Goal: Book appointment/travel/reservation

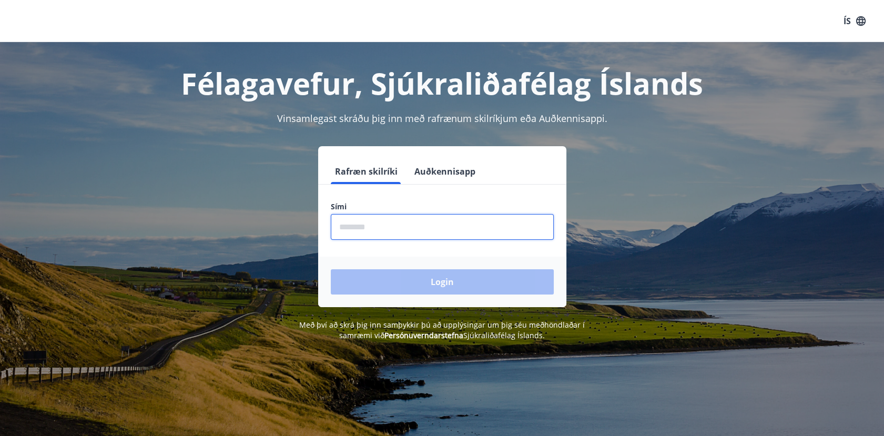
click at [397, 232] on input "phone" at bounding box center [442, 227] width 223 height 26
type input "********"
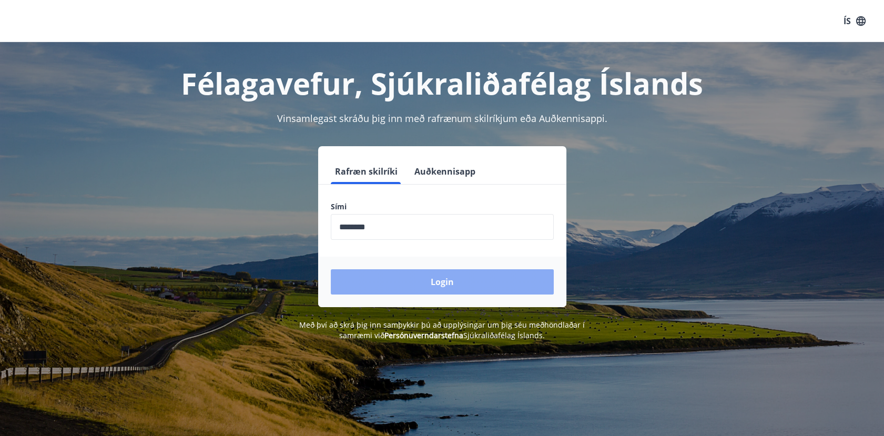
click at [432, 284] on button "Login" at bounding box center [442, 281] width 223 height 25
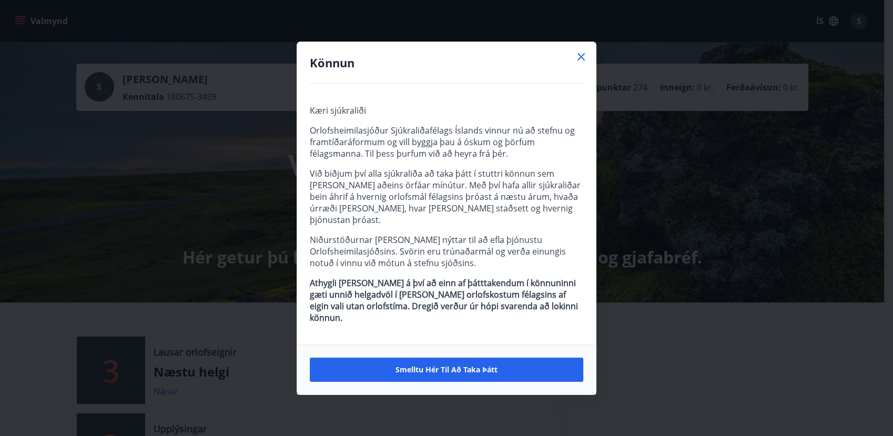
click at [582, 63] on icon at bounding box center [581, 56] width 13 height 13
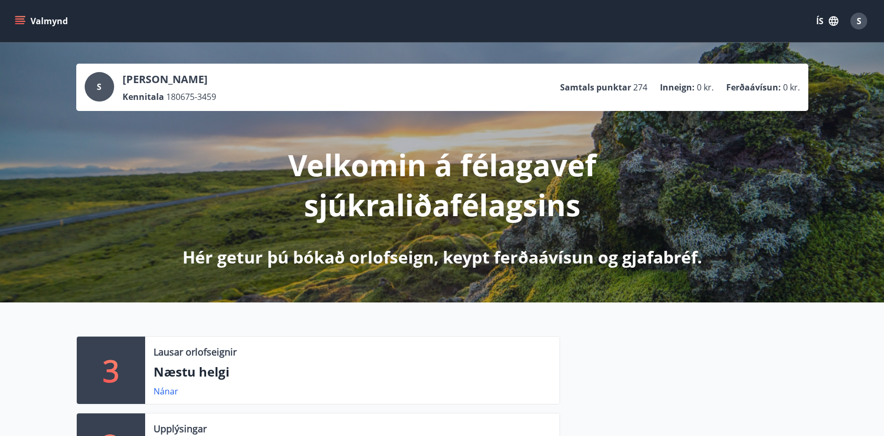
click at [16, 24] on icon "menu" at bounding box center [19, 23] width 9 height 1
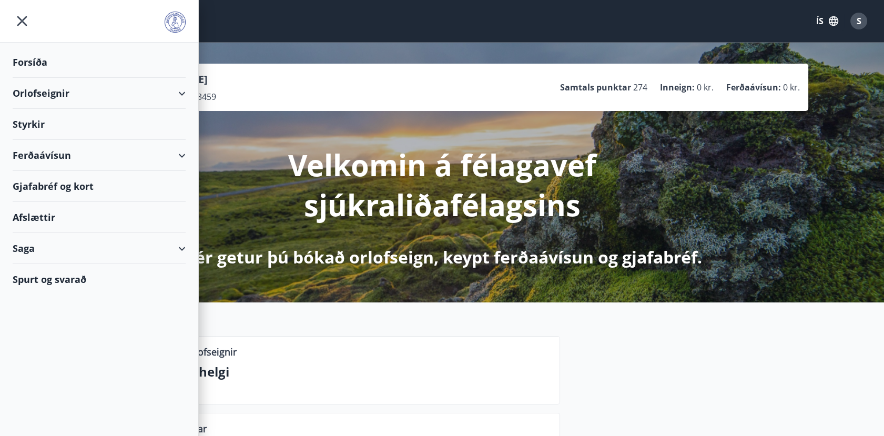
click at [179, 96] on div "Orlofseignir" at bounding box center [99, 93] width 173 height 31
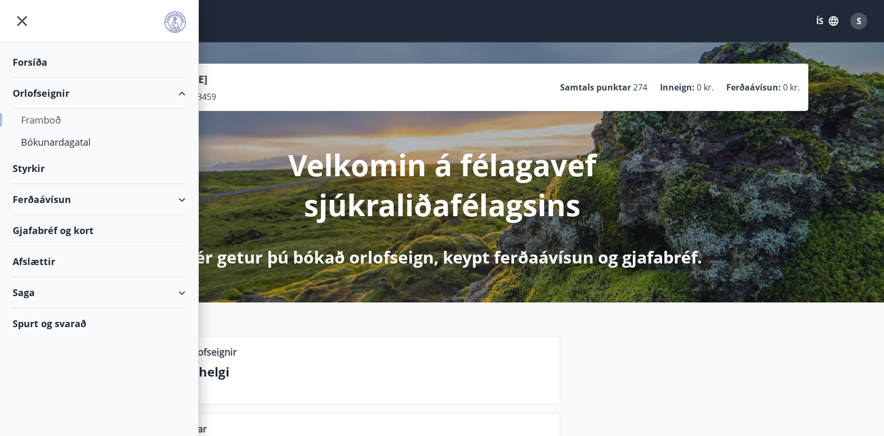
click at [47, 122] on div "Framboð" at bounding box center [99, 120] width 156 height 22
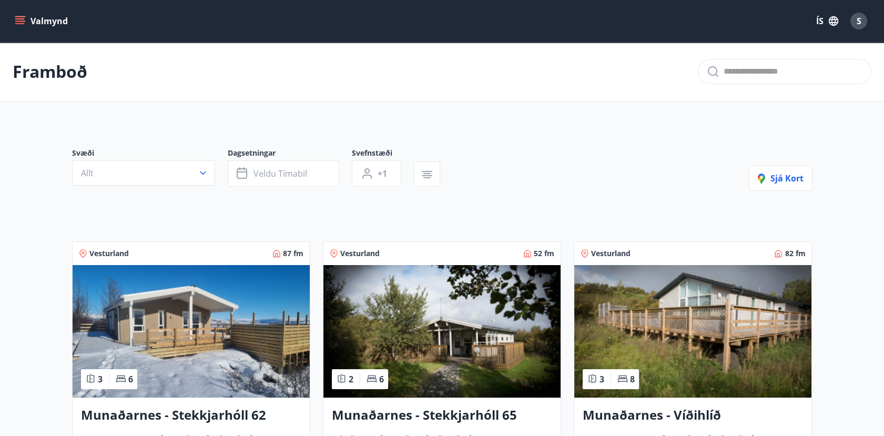
click at [17, 22] on icon "menu" at bounding box center [21, 21] width 12 height 1
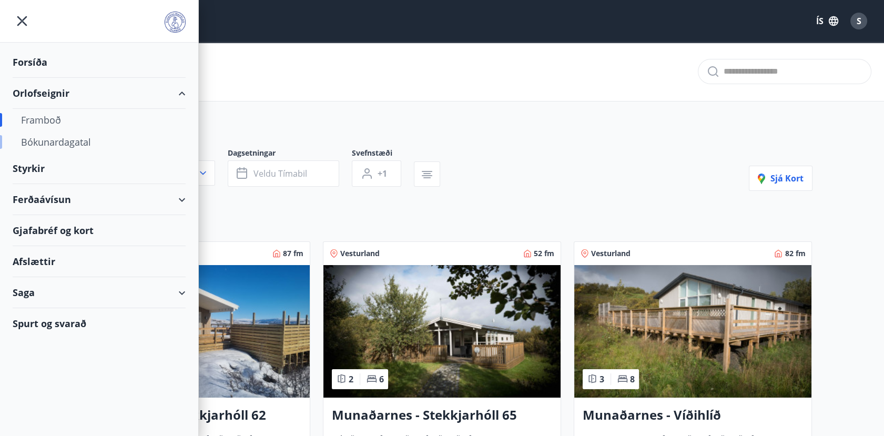
click at [57, 141] on div "Bókunardagatal" at bounding box center [99, 142] width 156 height 22
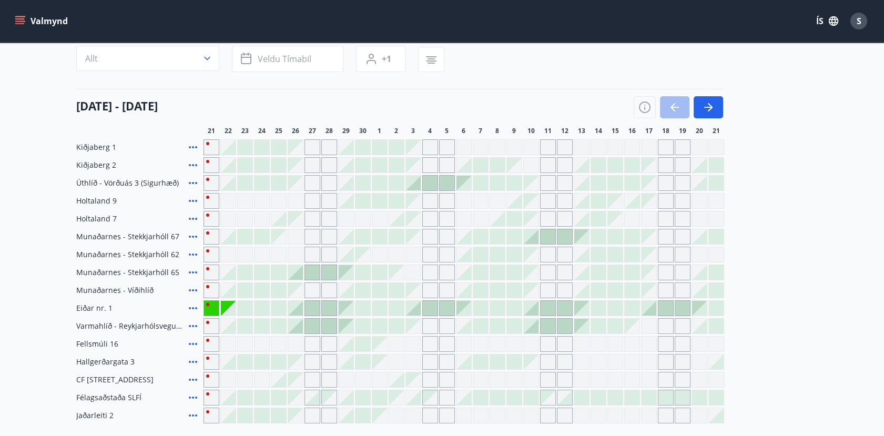
scroll to position [66, 0]
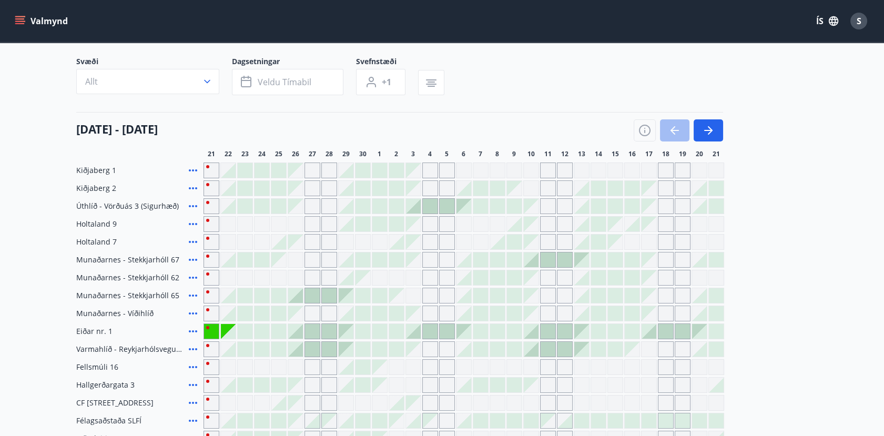
click at [231, 331] on div at bounding box center [228, 331] width 15 height 15
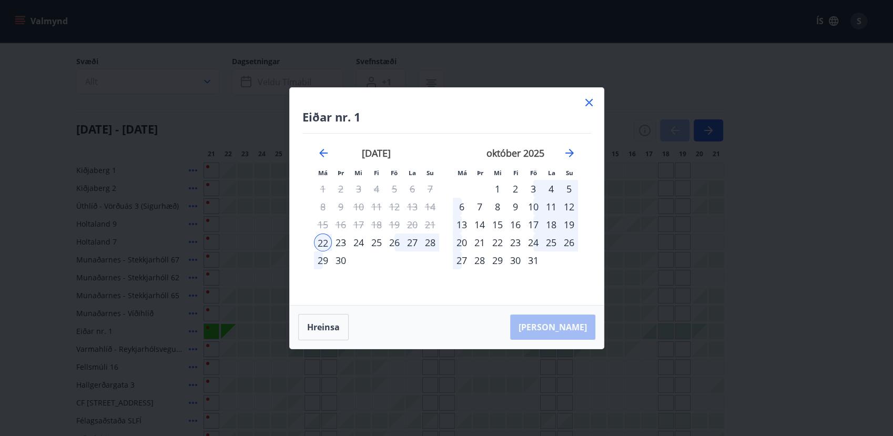
click at [590, 103] on icon at bounding box center [589, 102] width 13 height 13
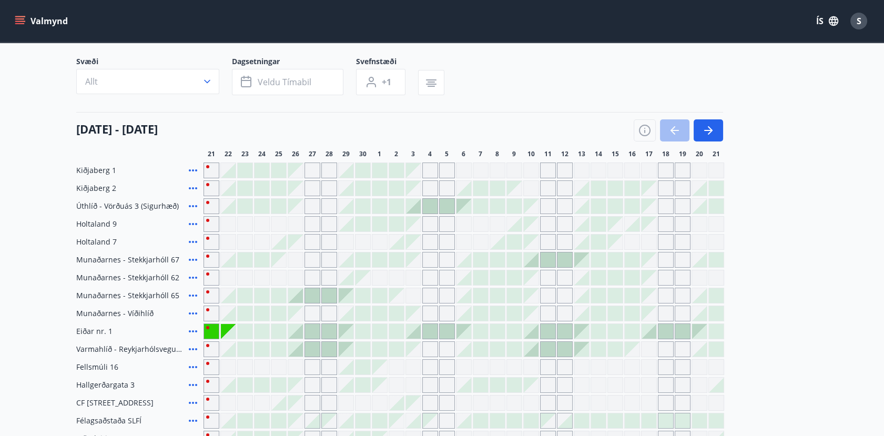
click at [17, 23] on icon "menu" at bounding box center [19, 23] width 9 height 1
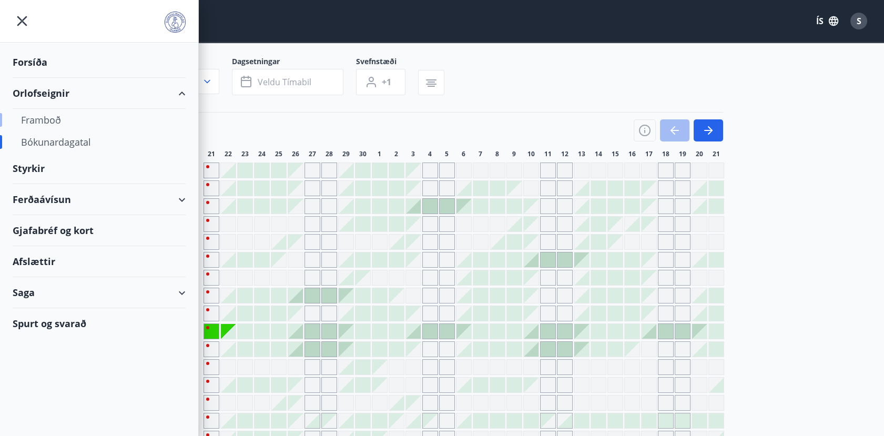
click at [43, 120] on div "Framboð" at bounding box center [99, 120] width 156 height 22
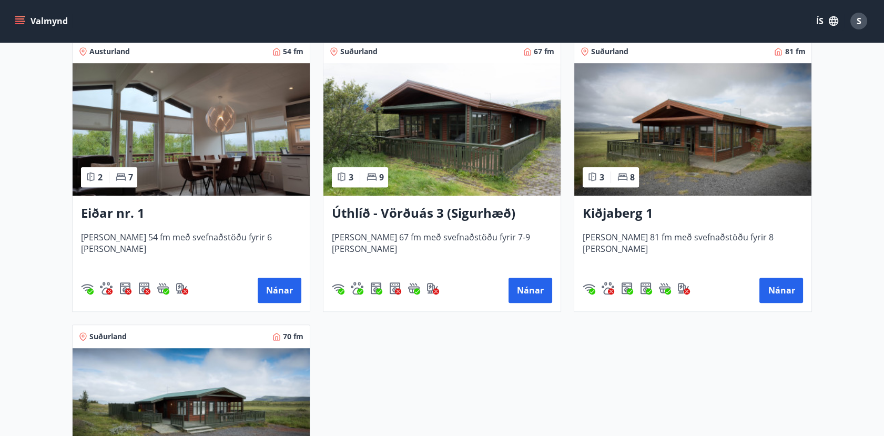
scroll to position [1355, 0]
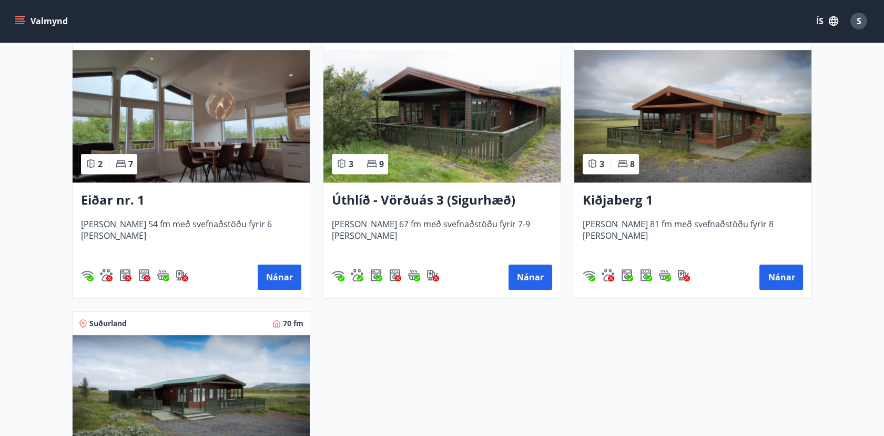
click at [119, 200] on h3 "Eiðar nr. 1" at bounding box center [191, 200] width 220 height 19
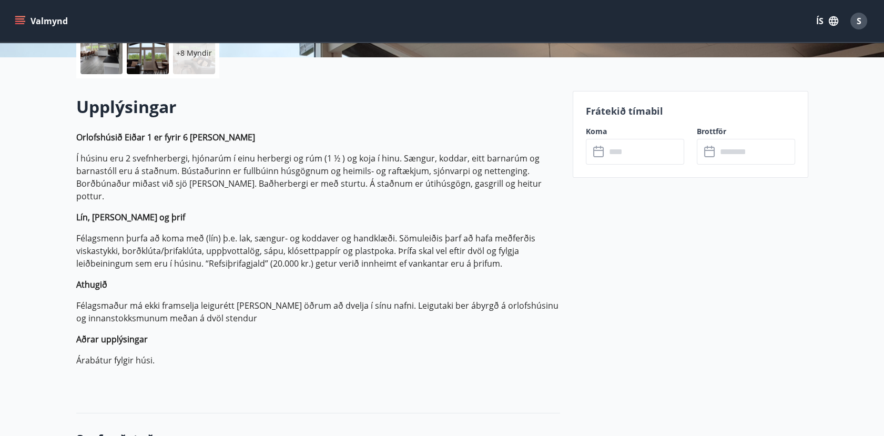
scroll to position [280, 0]
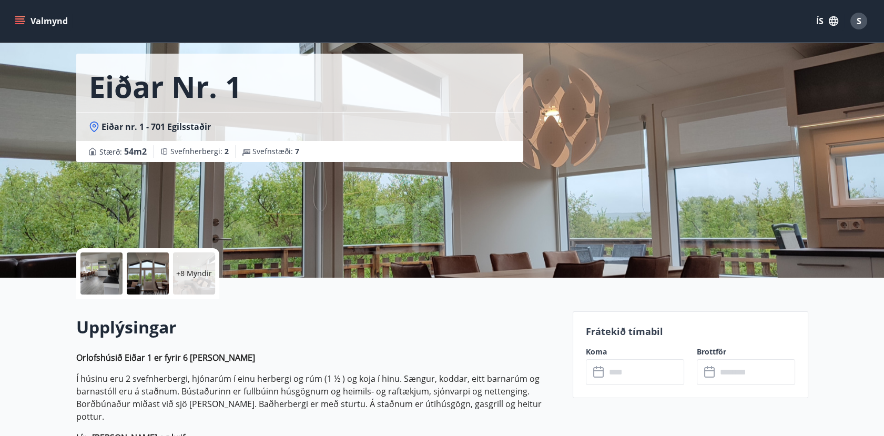
scroll to position [0, 0]
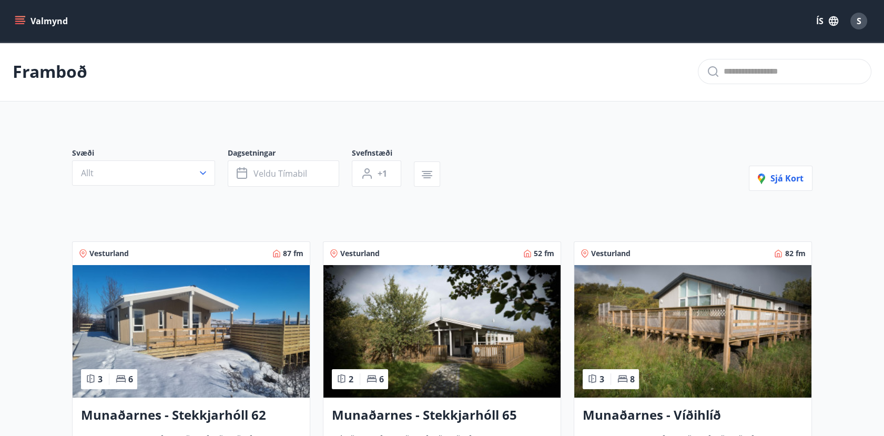
click at [17, 24] on icon "menu" at bounding box center [19, 23] width 9 height 1
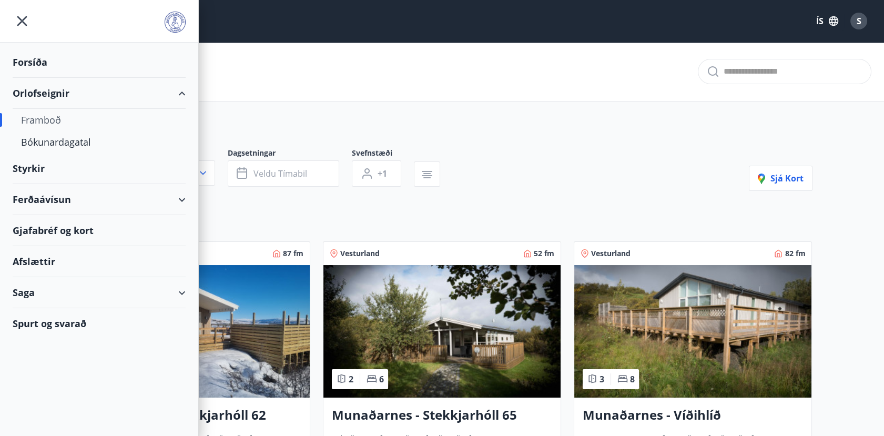
click at [180, 290] on div "Saga" at bounding box center [99, 292] width 173 height 31
click at [40, 341] on div "Bókanir" at bounding box center [99, 341] width 156 height 22
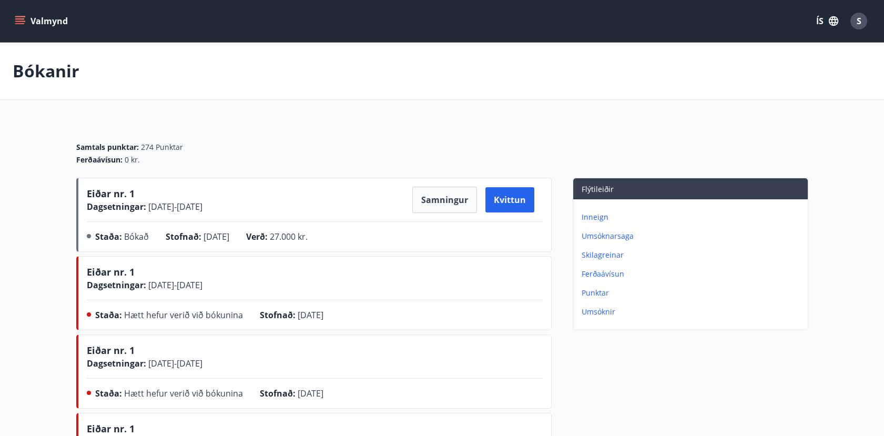
click at [58, 377] on main "Bókanir Samtals punktar : 274 Punktar Ferðaávísun : 0 kr. Eiðar nr. 1 Dagsetnin…" at bounding box center [442, 267] width 884 height 449
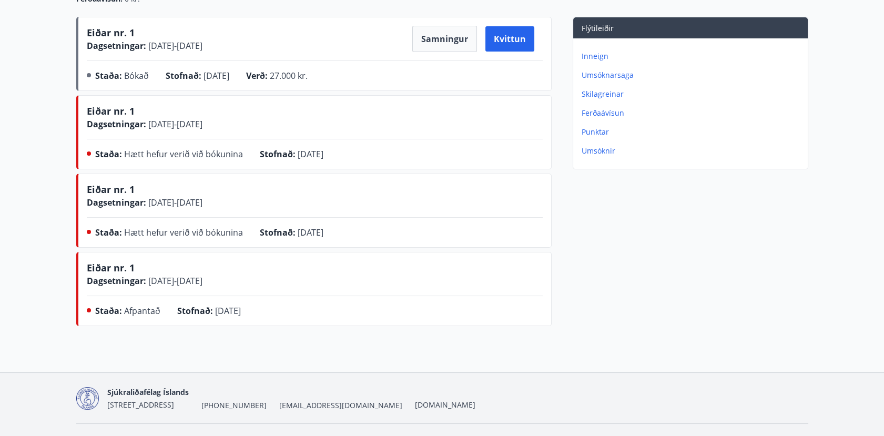
scroll to position [138, 0]
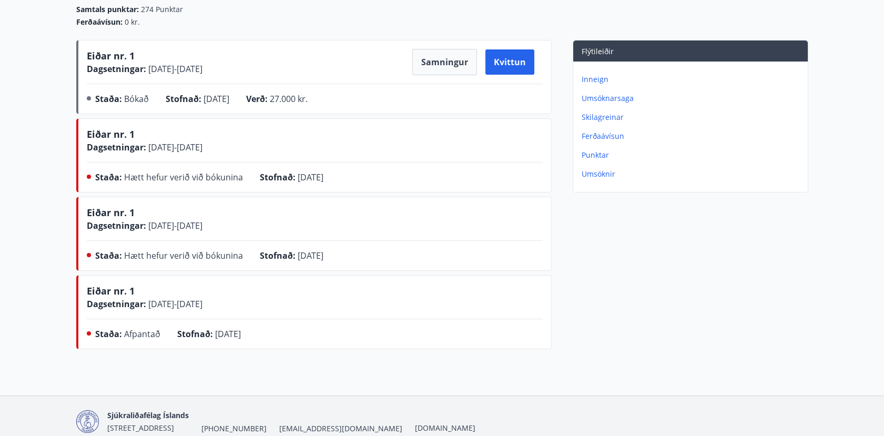
click at [603, 98] on p "Umsóknarsaga" at bounding box center [693, 98] width 222 height 11
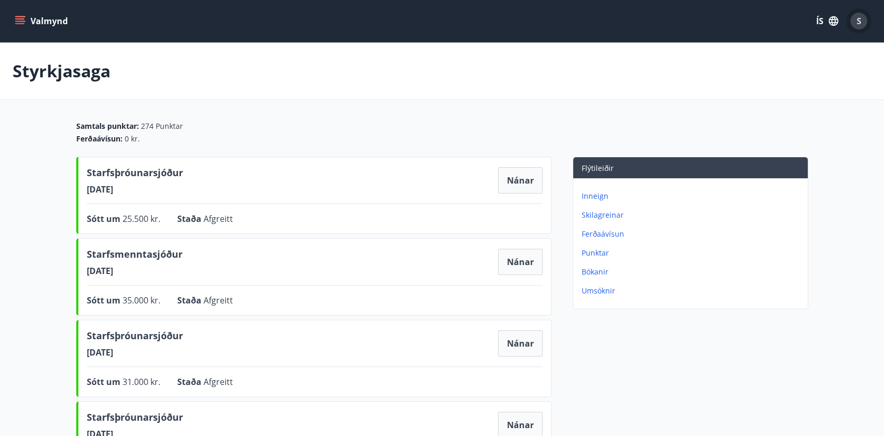
click at [859, 26] on span "S" at bounding box center [859, 21] width 5 height 12
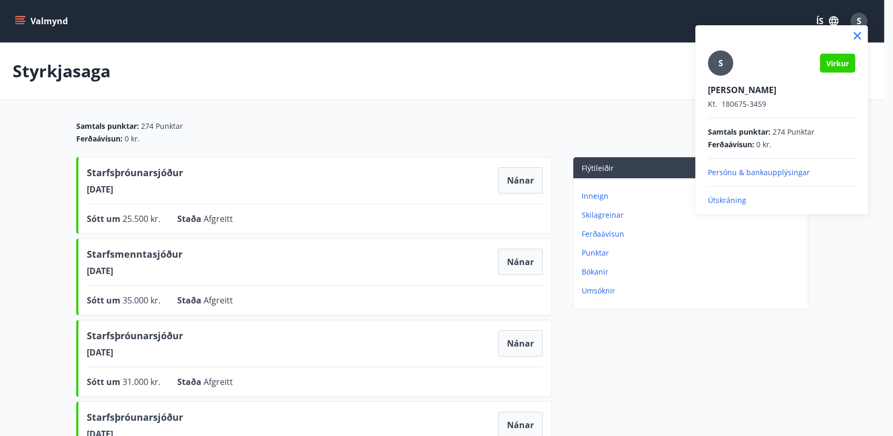
click at [859, 26] on div at bounding box center [781, 35] width 172 height 21
click at [21, 18] on div at bounding box center [446, 218] width 893 height 436
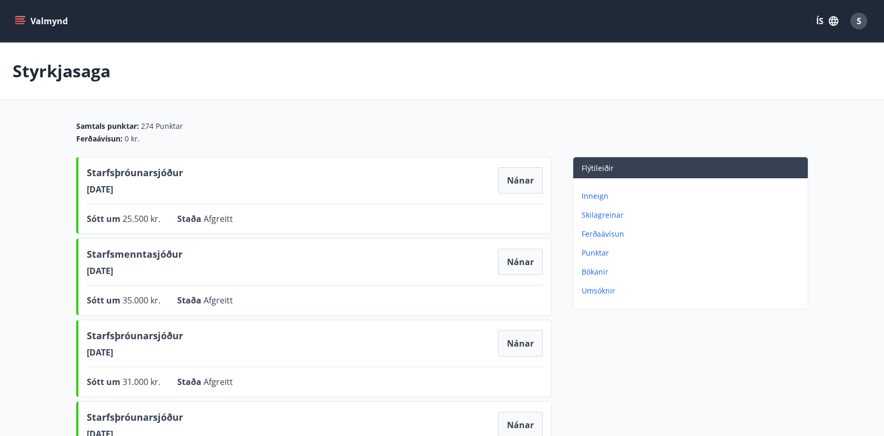
click at [21, 18] on icon "menu" at bounding box center [20, 21] width 11 height 11
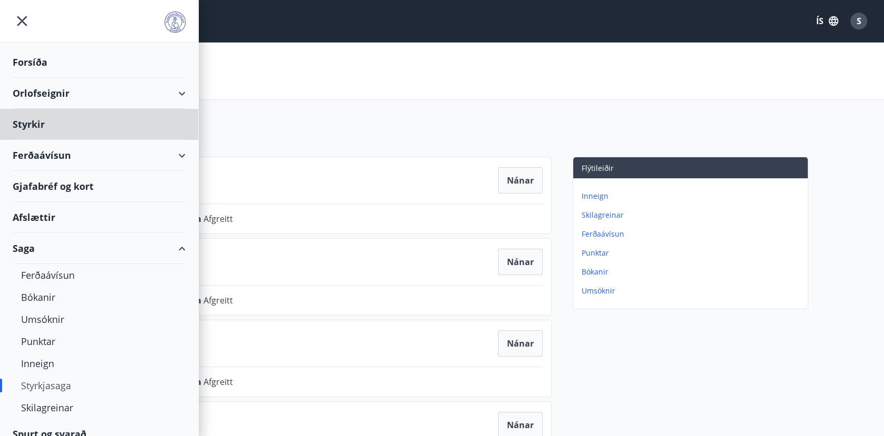
click at [30, 56] on div "Forsíða" at bounding box center [99, 62] width 173 height 31
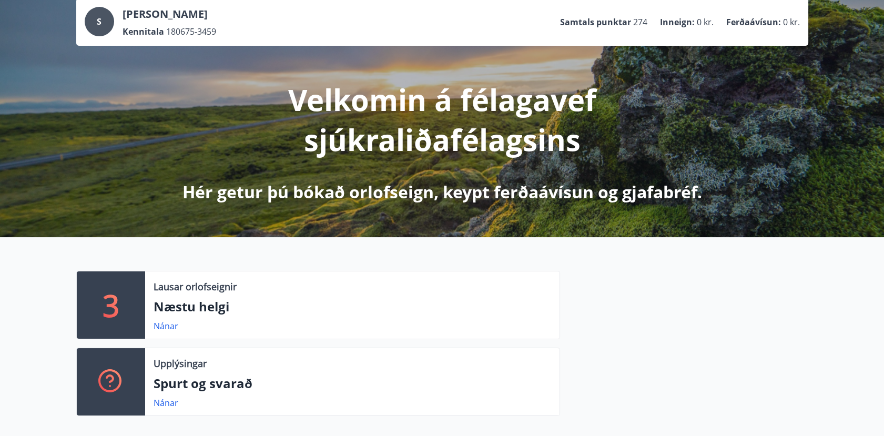
scroll to position [187, 0]
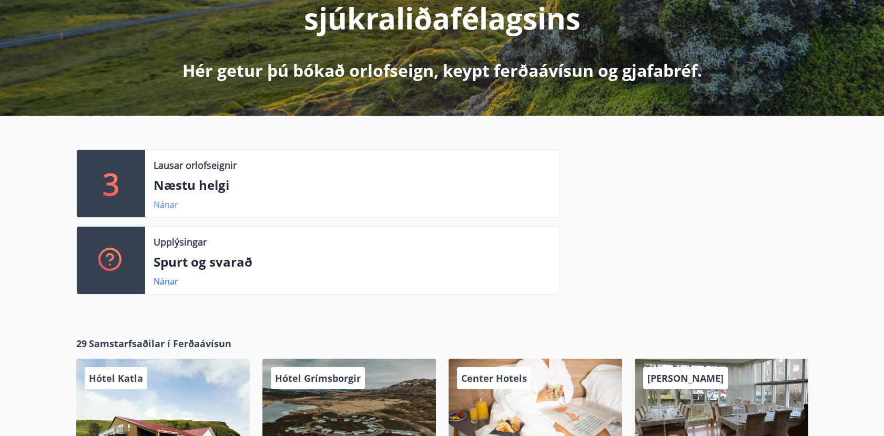
click at [166, 205] on link "Nánar" at bounding box center [166, 205] width 25 height 12
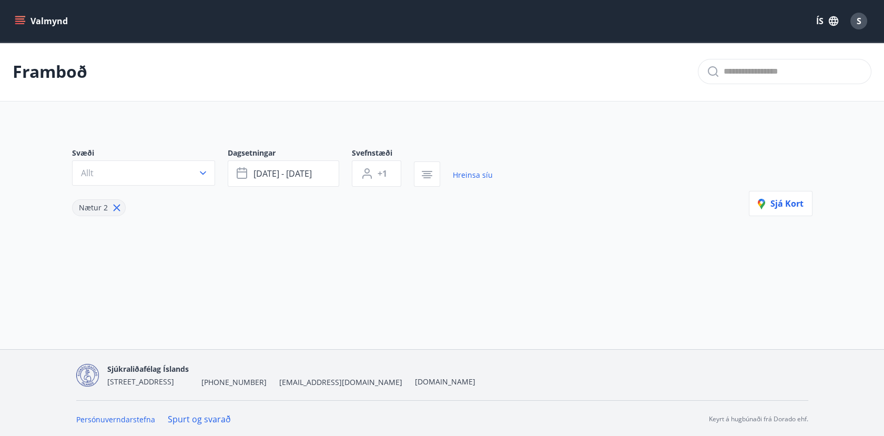
type input "*"
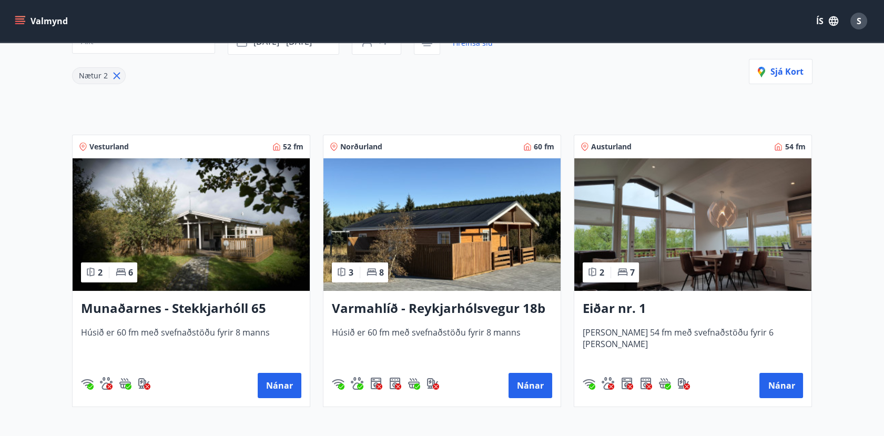
scroll to position [187, 0]
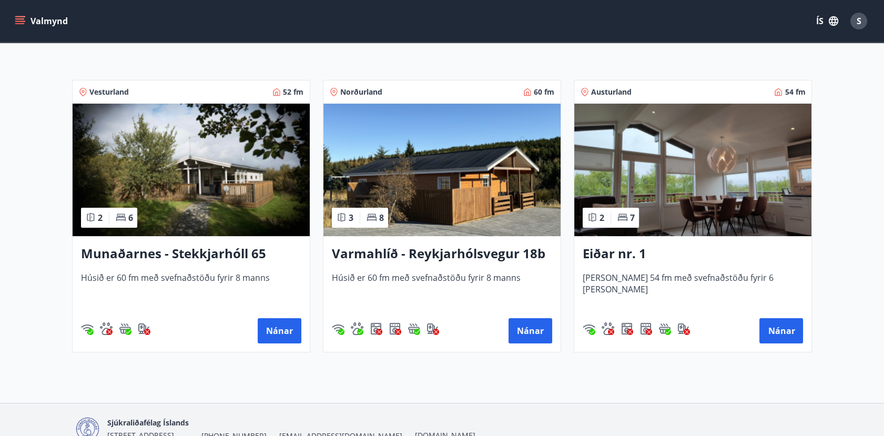
click at [415, 250] on h3 "Varmahlíð - Reykjarhólsvegur 18b" at bounding box center [442, 254] width 220 height 19
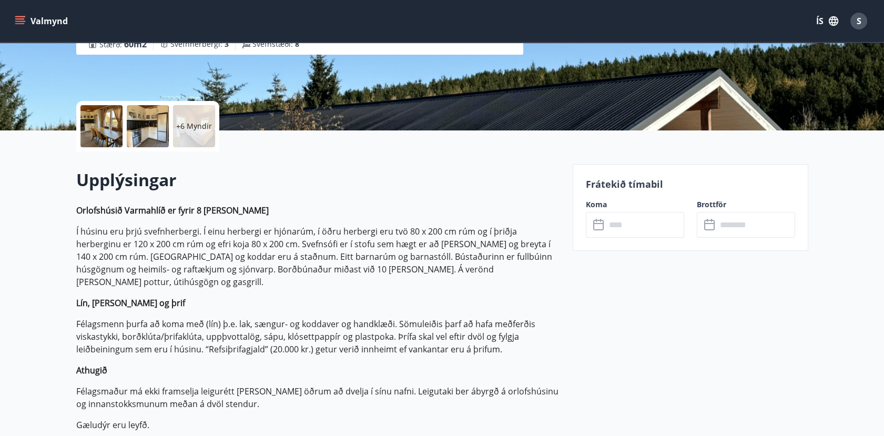
scroll to position [210, 0]
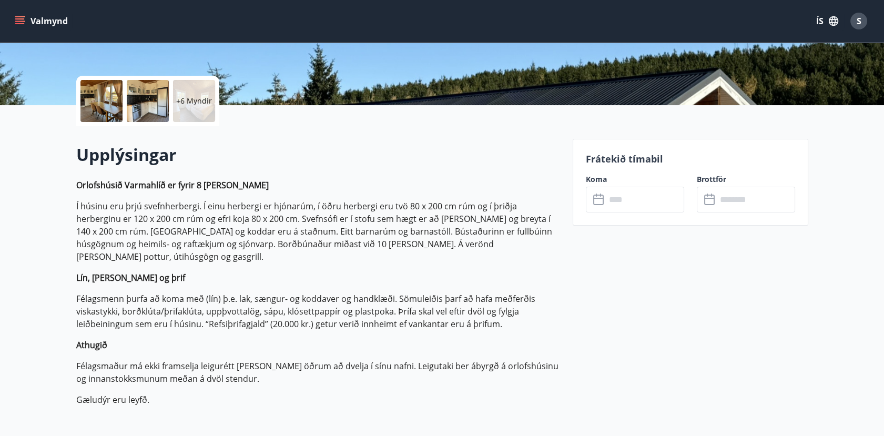
click at [191, 96] on p "+6 Myndir" at bounding box center [194, 101] width 36 height 11
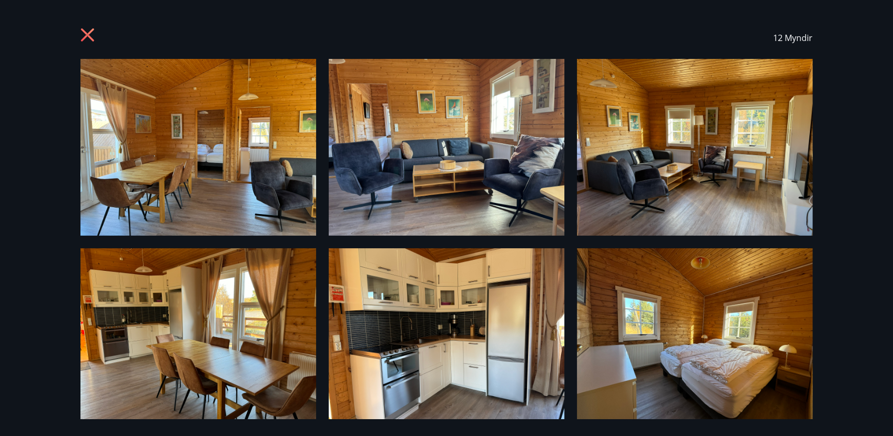
click at [247, 150] on img at bounding box center [198, 147] width 236 height 177
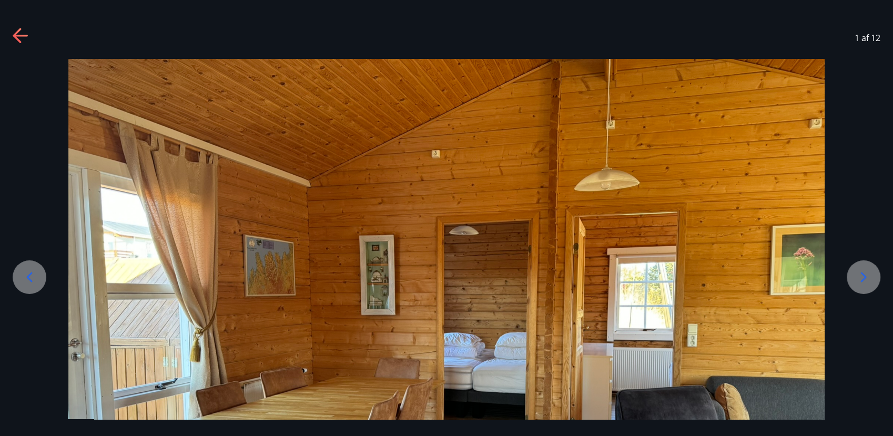
click at [861, 283] on icon at bounding box center [863, 277] width 17 height 17
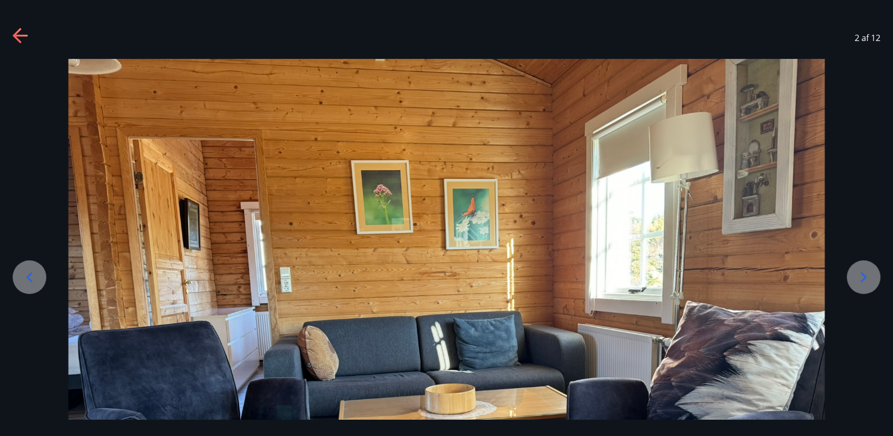
click at [861, 283] on icon at bounding box center [863, 277] width 17 height 17
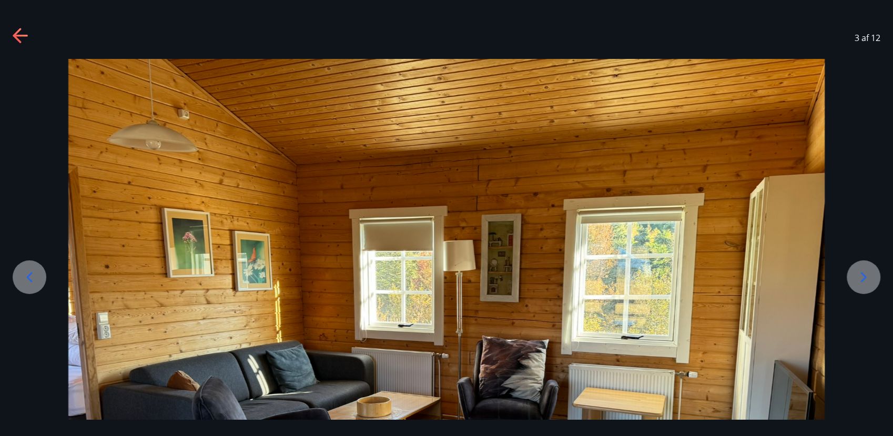
click at [861, 283] on icon at bounding box center [863, 277] width 17 height 17
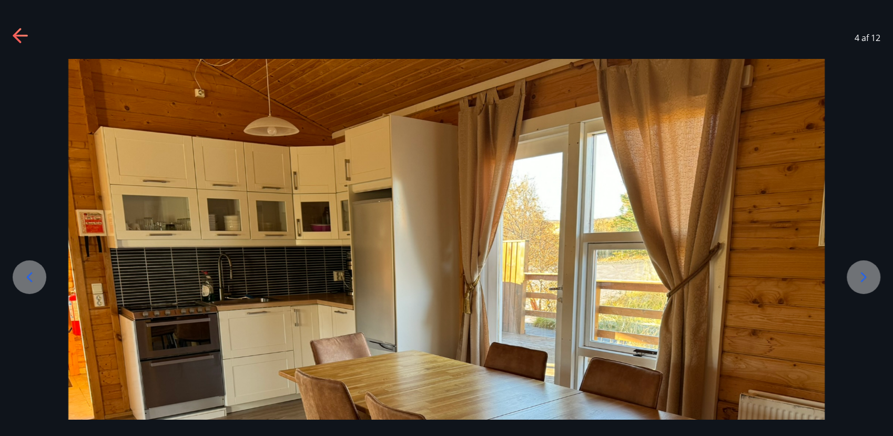
click at [861, 283] on icon at bounding box center [863, 277] width 17 height 17
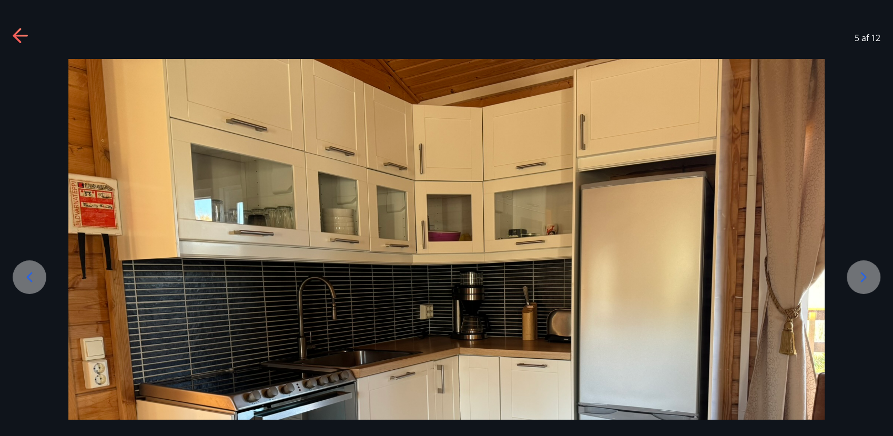
click at [861, 283] on icon at bounding box center [863, 277] width 17 height 17
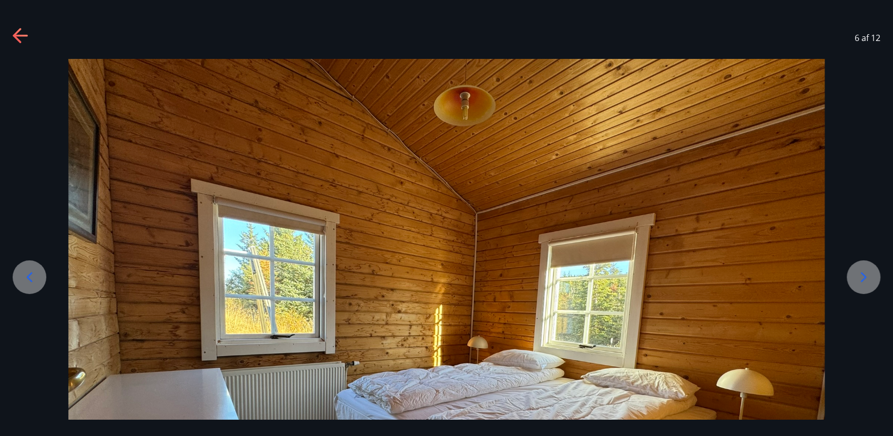
click at [861, 283] on icon at bounding box center [863, 277] width 17 height 17
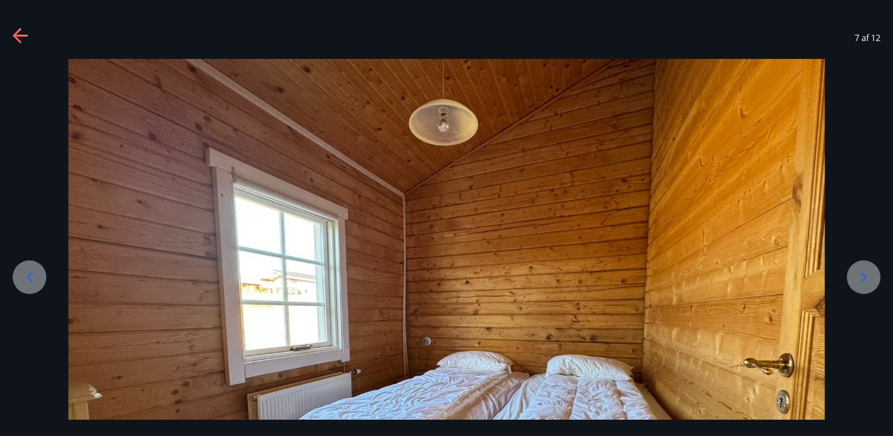
click at [861, 283] on icon at bounding box center [863, 277] width 17 height 17
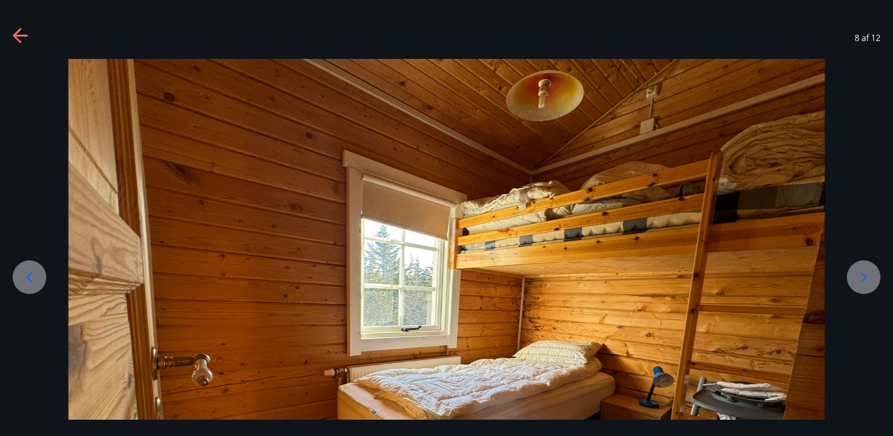
click at [861, 283] on icon at bounding box center [863, 277] width 17 height 17
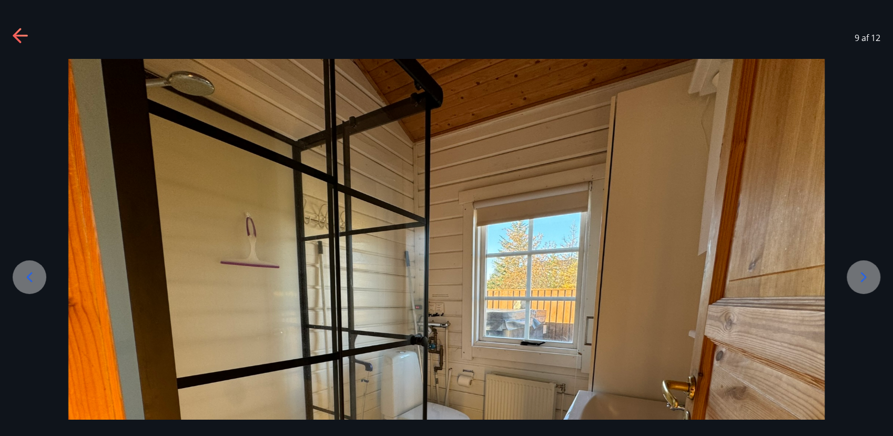
click at [861, 283] on icon at bounding box center [863, 277] width 17 height 17
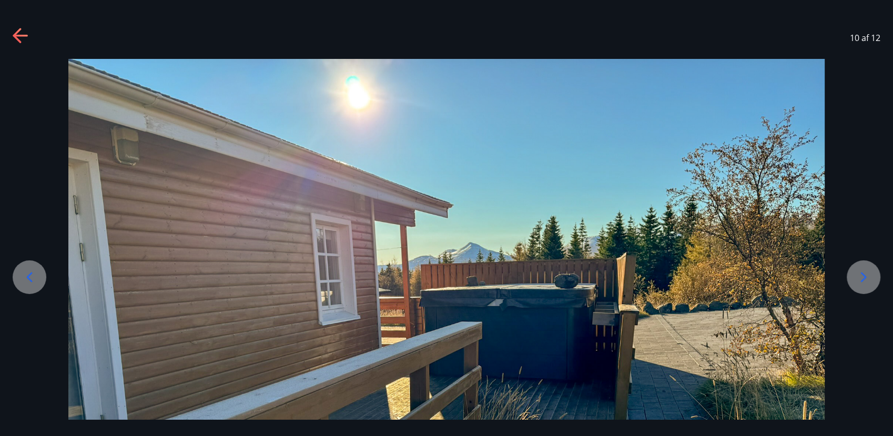
click at [861, 283] on icon at bounding box center [863, 277] width 17 height 17
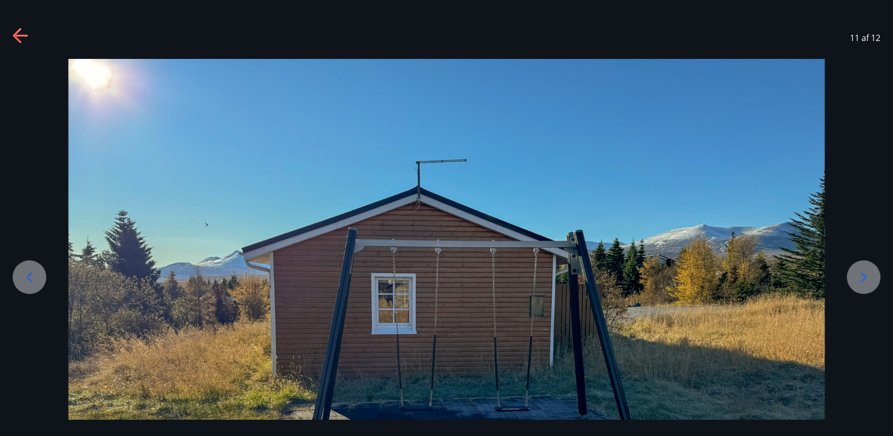
click at [861, 283] on icon at bounding box center [863, 277] width 17 height 17
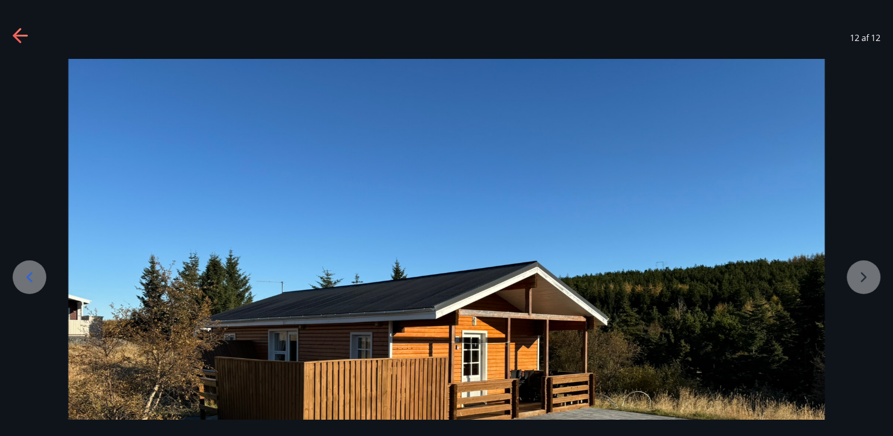
click at [861, 283] on div at bounding box center [446, 342] width 893 height 567
click at [23, 33] on icon at bounding box center [21, 36] width 17 height 17
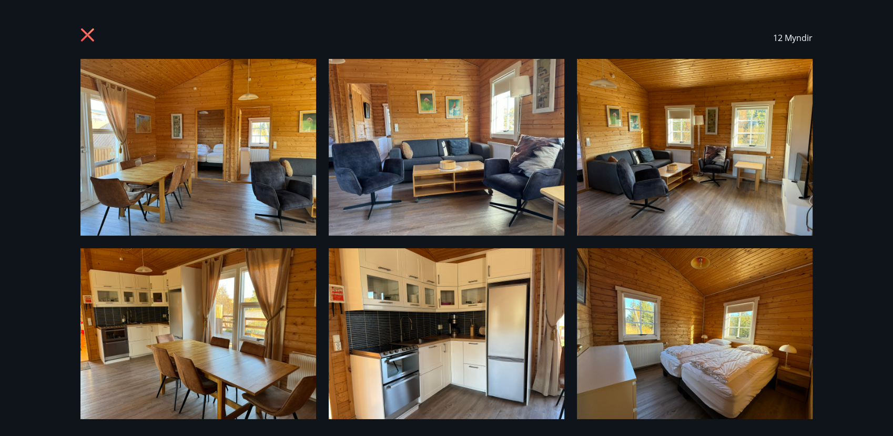
click at [90, 36] on icon at bounding box center [88, 36] width 17 height 17
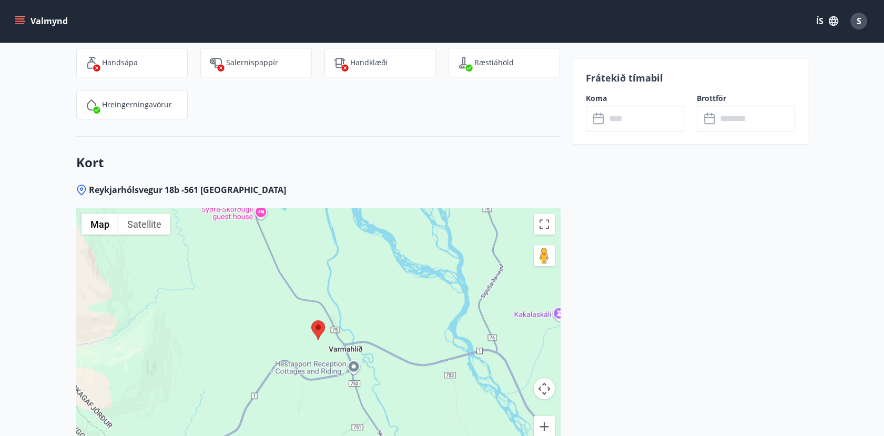
scroll to position [1589, 0]
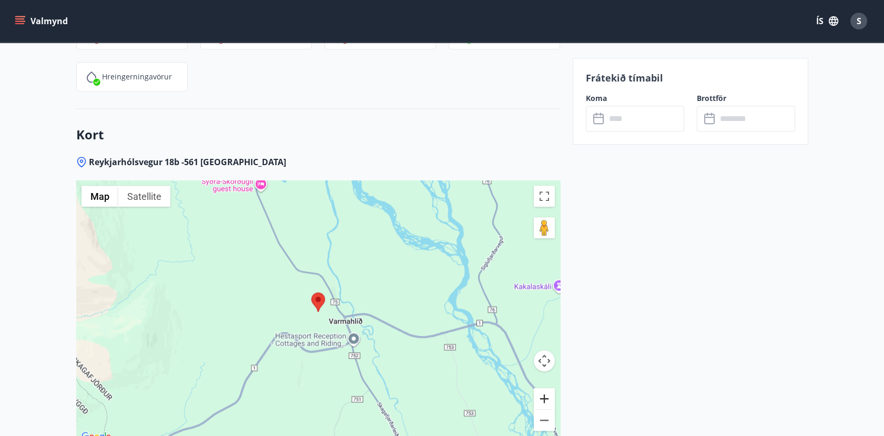
click at [544, 388] on button "Zoom in" at bounding box center [544, 398] width 21 height 21
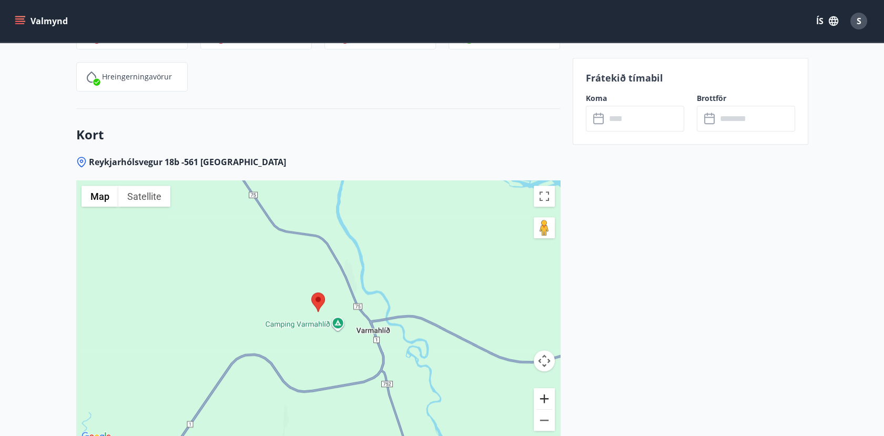
click at [544, 388] on button "Zoom in" at bounding box center [544, 398] width 21 height 21
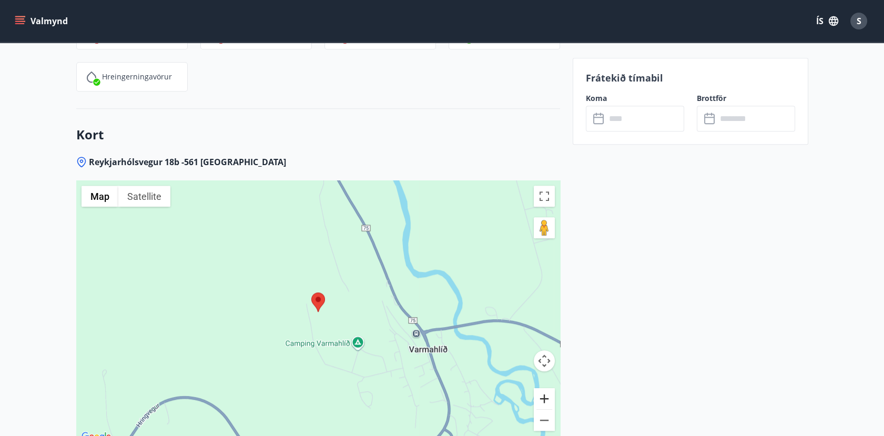
click at [544, 388] on button "Zoom in" at bounding box center [544, 398] width 21 height 21
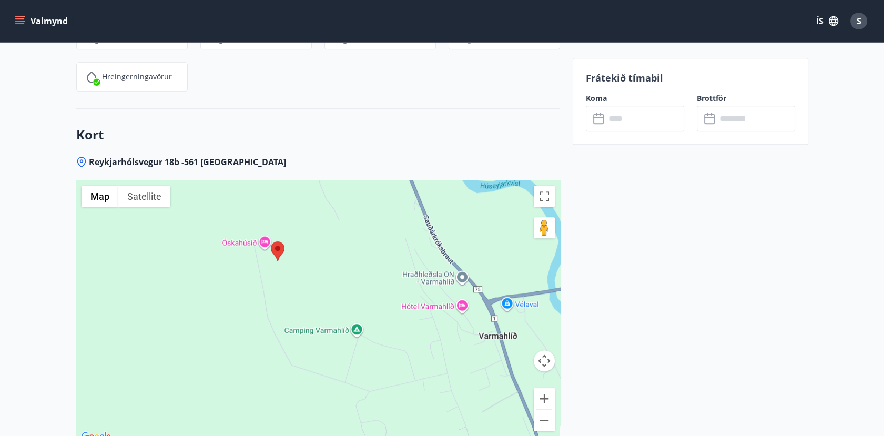
drag, startPoint x: 420, startPoint y: 366, endPoint x: 377, endPoint y: 311, distance: 69.2
click at [377, 312] on div at bounding box center [318, 311] width 484 height 263
click at [544, 388] on button "Zoom in" at bounding box center [544, 398] width 21 height 21
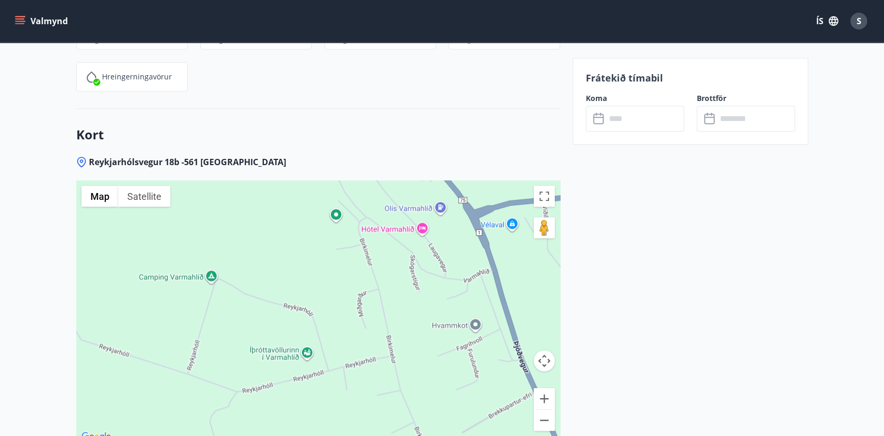
drag, startPoint x: 529, startPoint y: 258, endPoint x: 347, endPoint y: 181, distance: 197.8
click at [347, 181] on div at bounding box center [318, 311] width 484 height 263
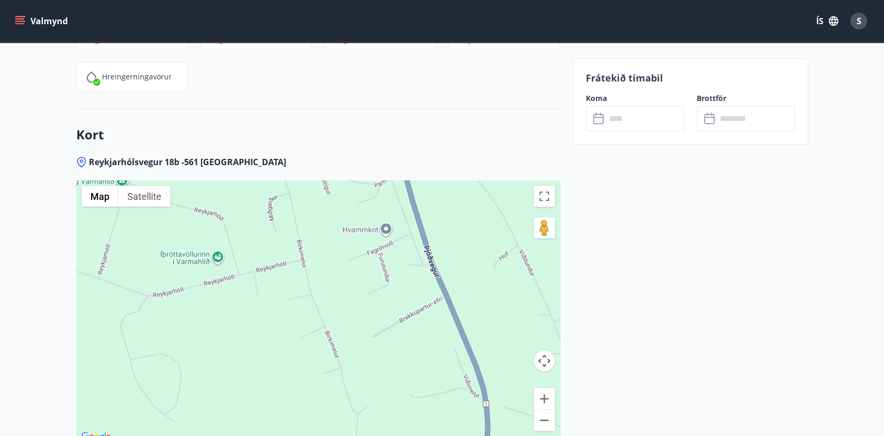
drag, startPoint x: 432, startPoint y: 283, endPoint x: 339, endPoint y: 183, distance: 136.6
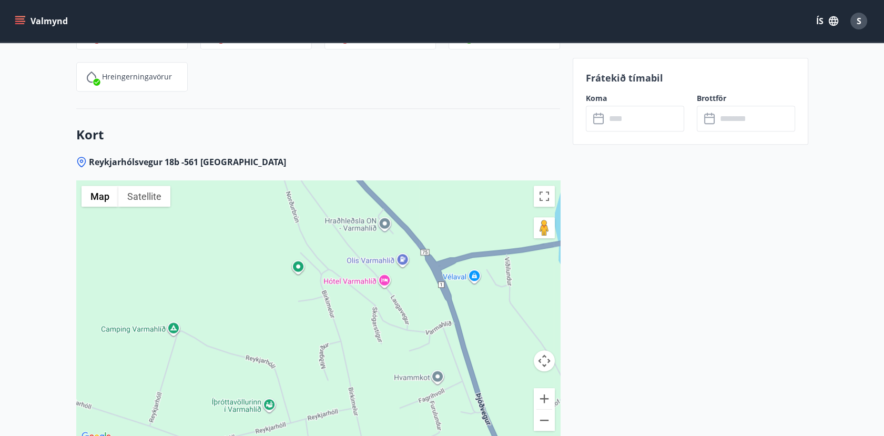
drag, startPoint x: 355, startPoint y: 215, endPoint x: 407, endPoint y: 364, distance: 157.5
click at [407, 364] on div at bounding box center [318, 311] width 484 height 263
click at [543, 388] on button "Zoom in" at bounding box center [544, 398] width 21 height 21
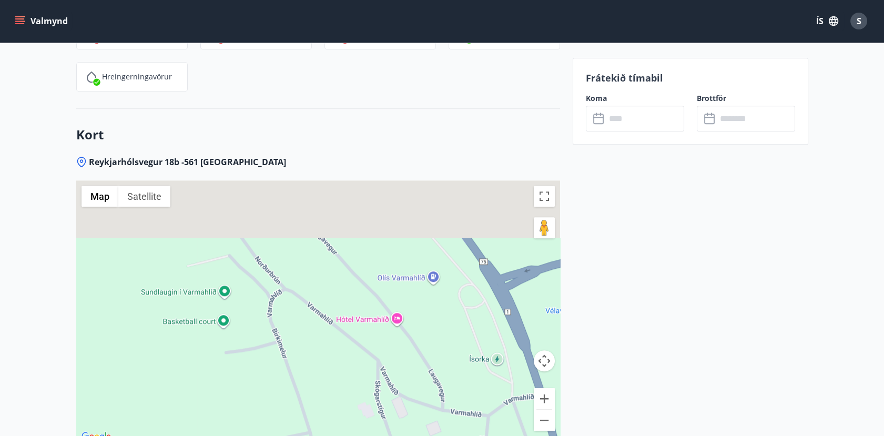
drag, startPoint x: 442, startPoint y: 242, endPoint x: 368, endPoint y: 319, distance: 106.8
click at [368, 319] on div at bounding box center [318, 311] width 484 height 263
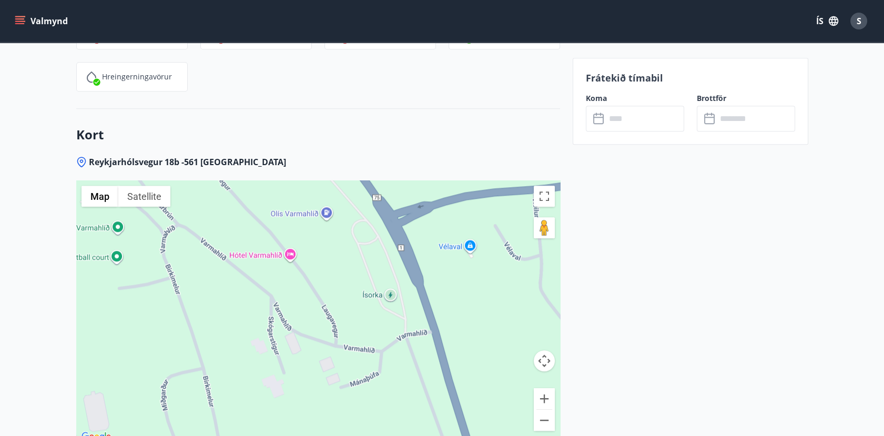
drag, startPoint x: 458, startPoint y: 407, endPoint x: 367, endPoint y: 318, distance: 127.2
click at [367, 318] on div at bounding box center [318, 311] width 484 height 263
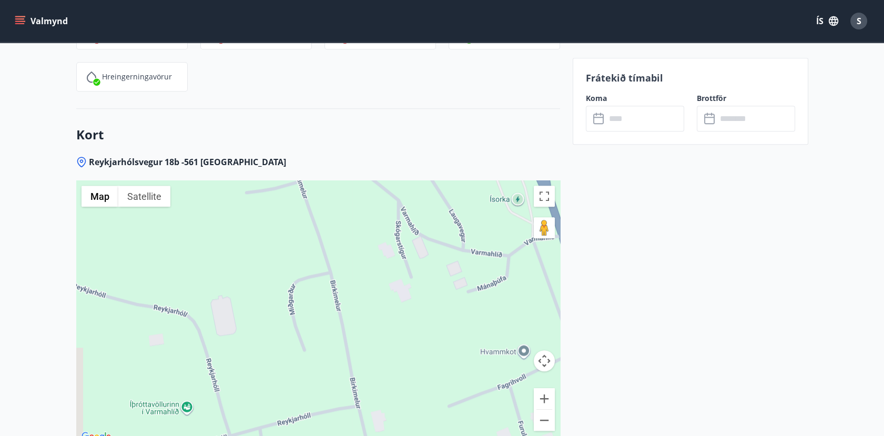
drag, startPoint x: 128, startPoint y: 341, endPoint x: 271, endPoint y: 236, distance: 177.2
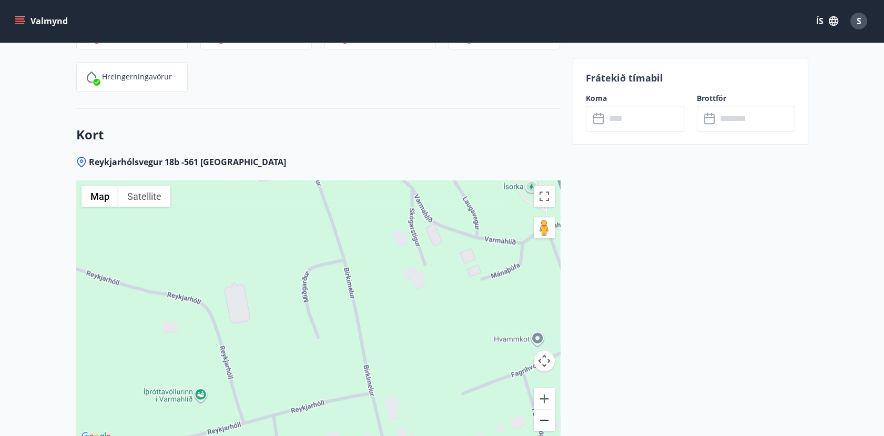
click at [543, 412] on button "Zoom out" at bounding box center [544, 420] width 21 height 21
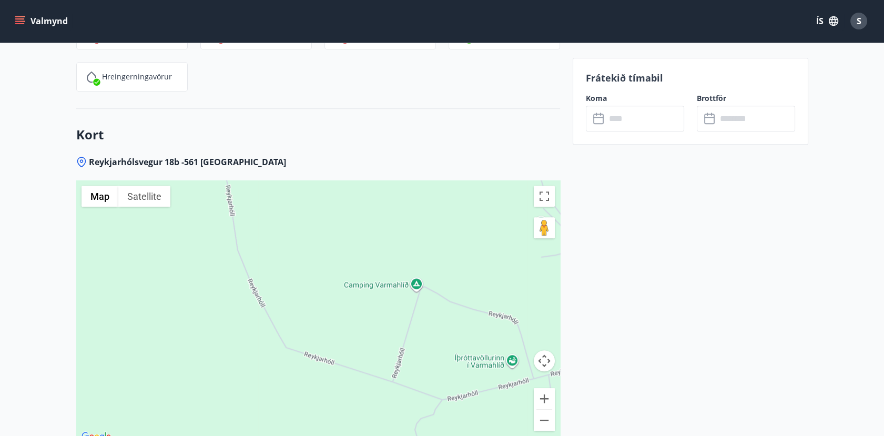
drag, startPoint x: 189, startPoint y: 365, endPoint x: 443, endPoint y: 374, distance: 254.2
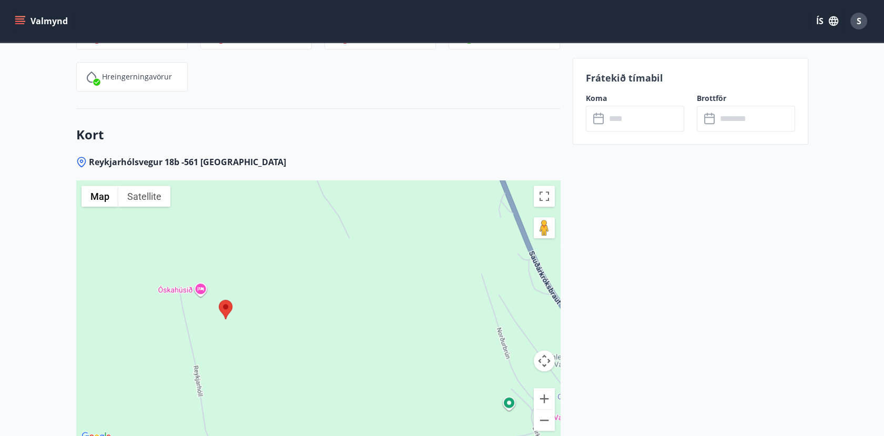
drag, startPoint x: 251, startPoint y: 237, endPoint x: 219, endPoint y: 418, distance: 184.2
click at [219, 418] on div at bounding box center [318, 311] width 484 height 263
click at [196, 276] on div at bounding box center [318, 311] width 484 height 263
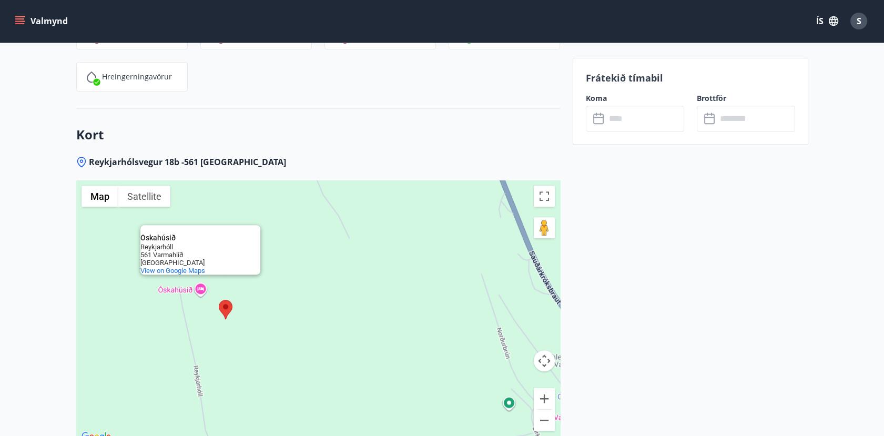
click at [196, 276] on div "Óskahúsið Óskahúsið [GEOGRAPHIC_DATA] 561 Varmahlíð [GEOGRAPHIC_DATA] View on G…" at bounding box center [318, 311] width 484 height 263
click at [543, 388] on button "Zoom in" at bounding box center [544, 398] width 21 height 21
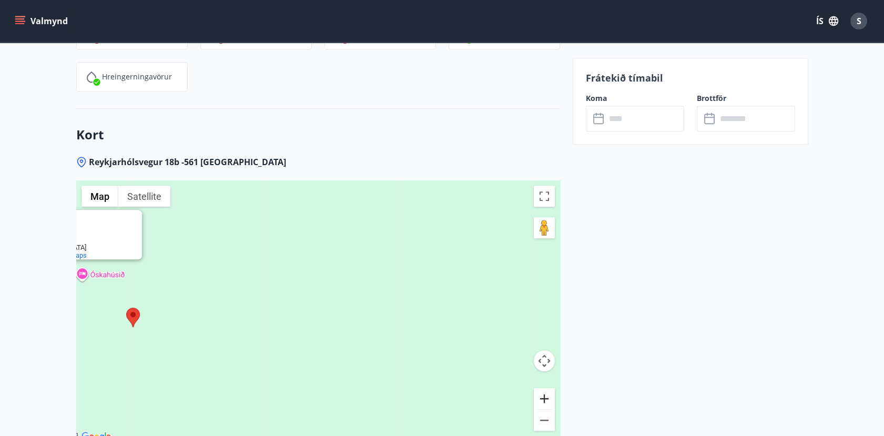
click at [543, 388] on button "Zoom in" at bounding box center [544, 398] width 21 height 21
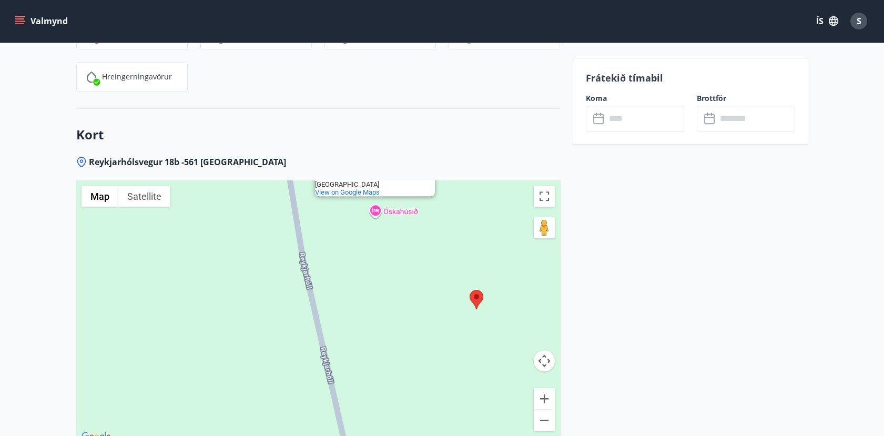
drag, startPoint x: 118, startPoint y: 313, endPoint x: 659, endPoint y: 281, distance: 542.7
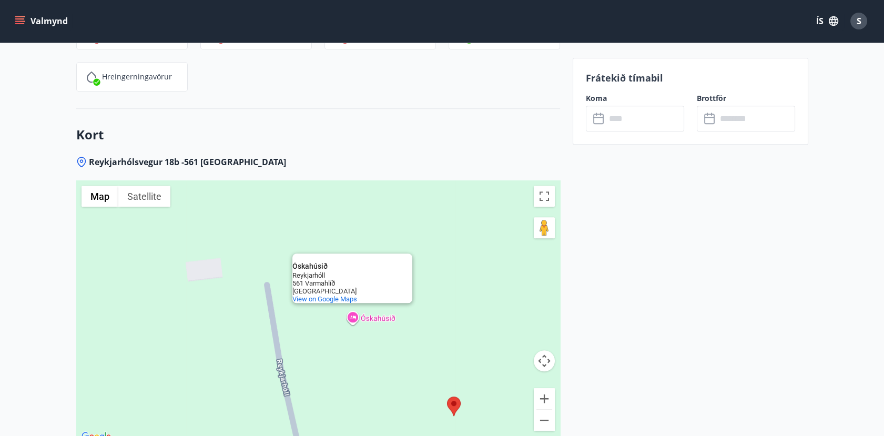
drag, startPoint x: 402, startPoint y: 288, endPoint x: 332, endPoint y: 392, distance: 125.6
click at [332, 392] on div "Óskahúsið Óskahúsið [GEOGRAPHIC_DATA] 561 Varmahlíð [GEOGRAPHIC_DATA] View on G…" at bounding box center [318, 311] width 484 height 263
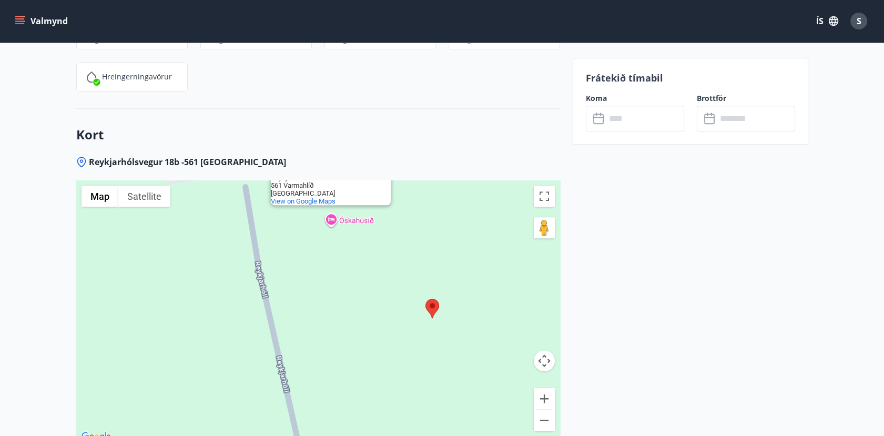
drag, startPoint x: 332, startPoint y: 392, endPoint x: 310, endPoint y: 290, distance: 105.0
click at [310, 290] on div "Óskahúsið Óskahúsið [GEOGRAPHIC_DATA] 561 Varmahlíð [GEOGRAPHIC_DATA] View on G…" at bounding box center [318, 311] width 484 height 263
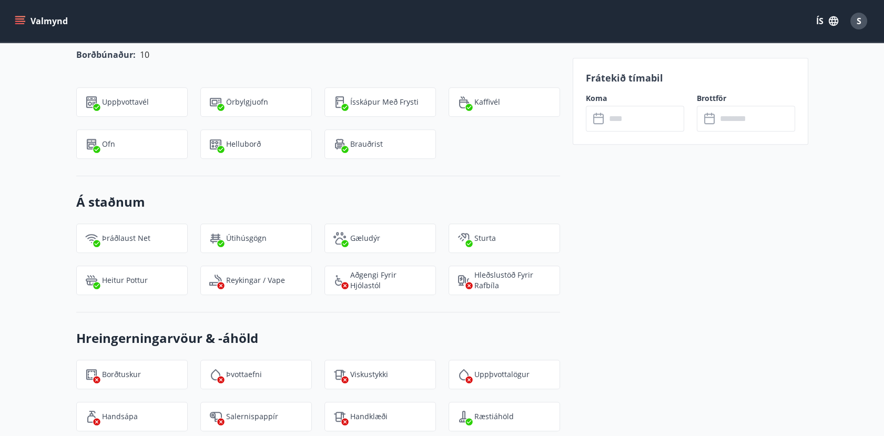
scroll to position [826, 0]
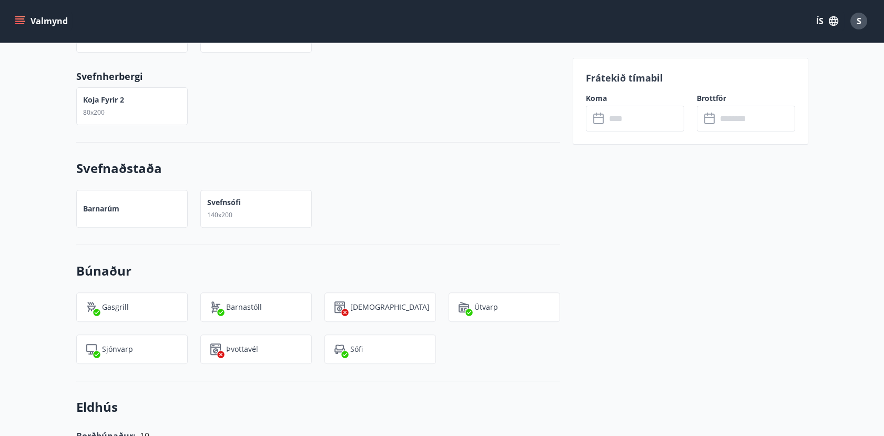
click at [610, 118] on input "text" at bounding box center [645, 119] width 78 height 26
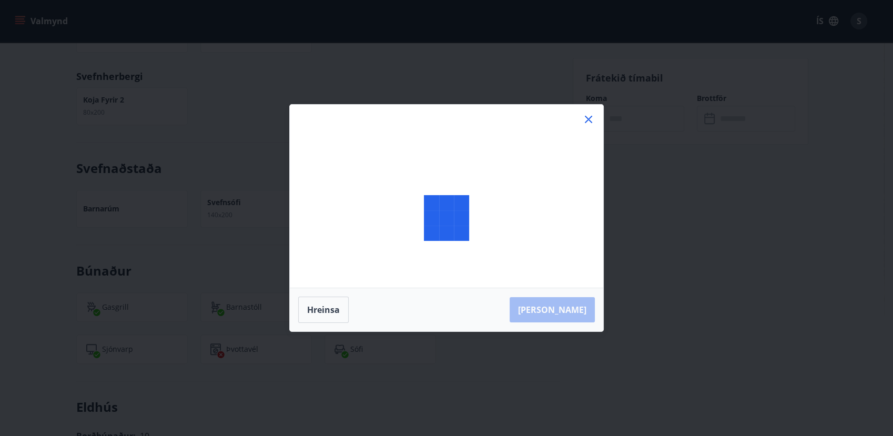
click at [610, 118] on div "[PERSON_NAME]" at bounding box center [446, 218] width 893 height 436
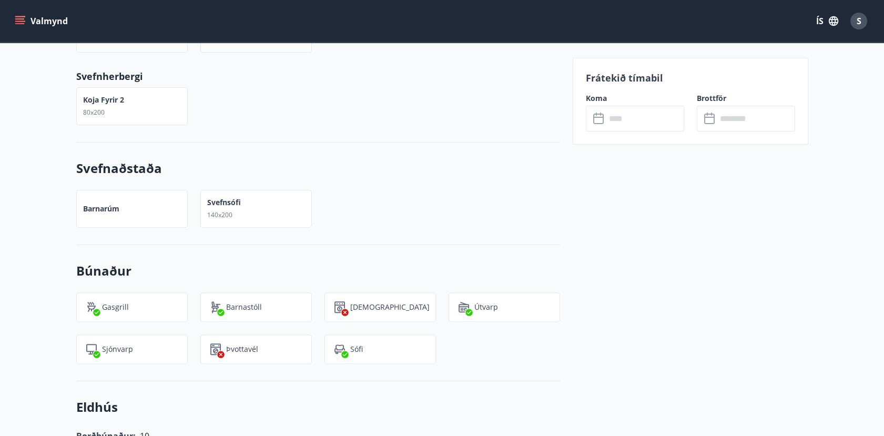
click at [597, 121] on icon at bounding box center [599, 119] width 13 height 13
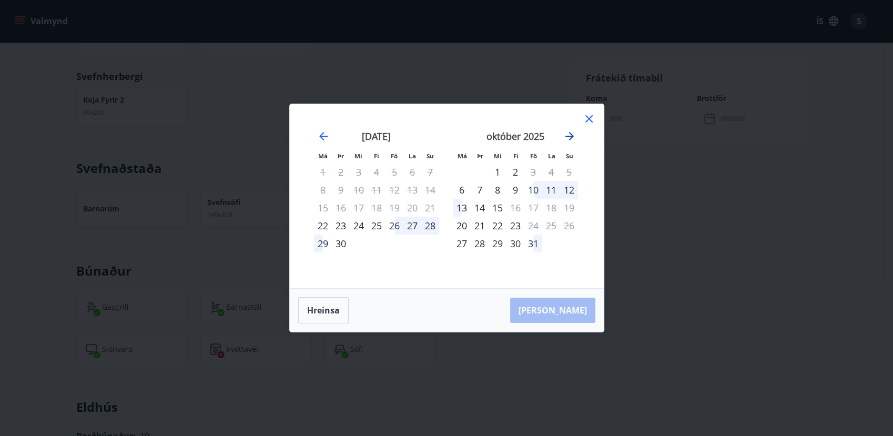
click at [572, 134] on icon "Move forward to switch to the next month." at bounding box center [569, 136] width 13 height 13
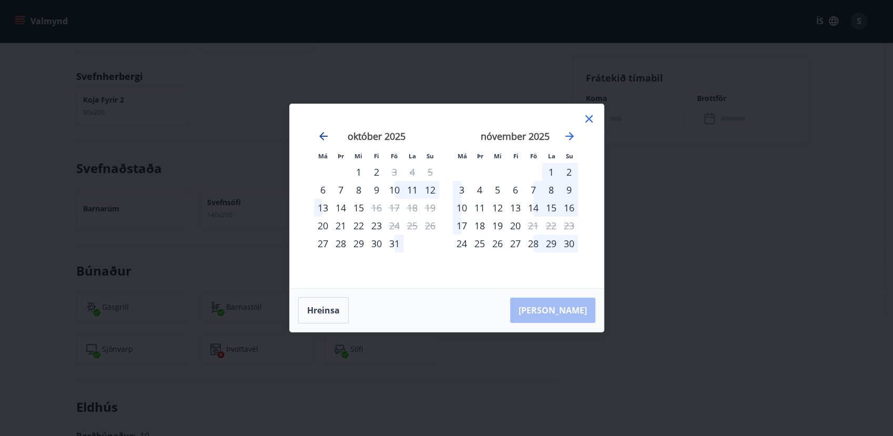
click at [323, 135] on icon "Move backward to switch to the previous month." at bounding box center [323, 136] width 13 height 13
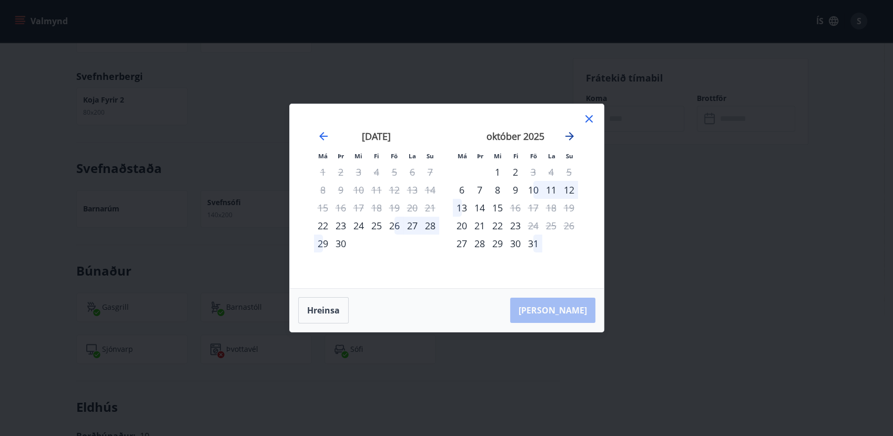
click at [565, 134] on icon "Move forward to switch to the next month." at bounding box center [569, 136] width 13 height 13
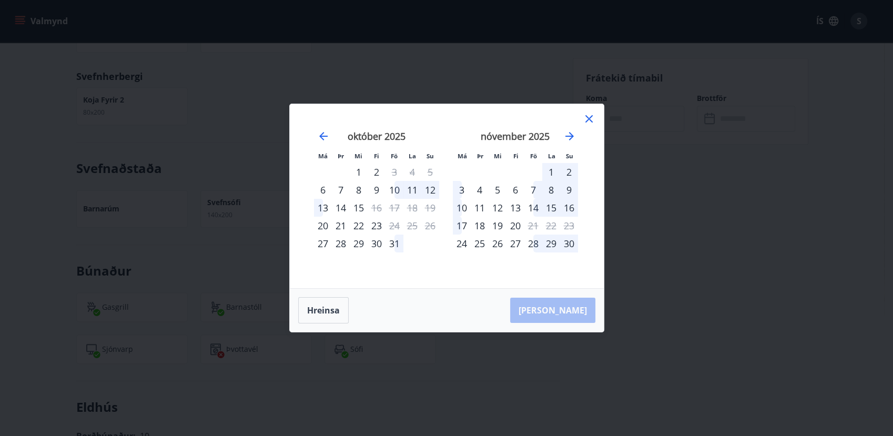
click at [551, 61] on div "Má Þr Mi Fi Fö La Su Má Þr Mi Fi Fö La Su [DATE] 1 2 3 4 5 6 7 8 9 10 11 12 13 …" at bounding box center [446, 218] width 893 height 436
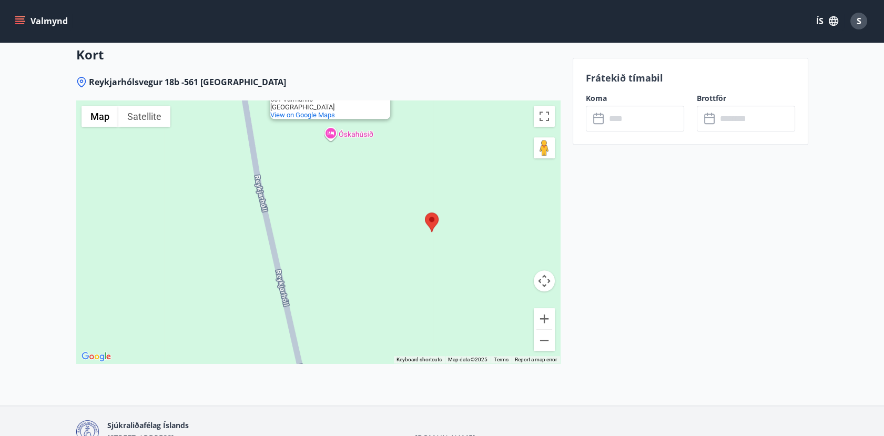
scroll to position [1713, 0]
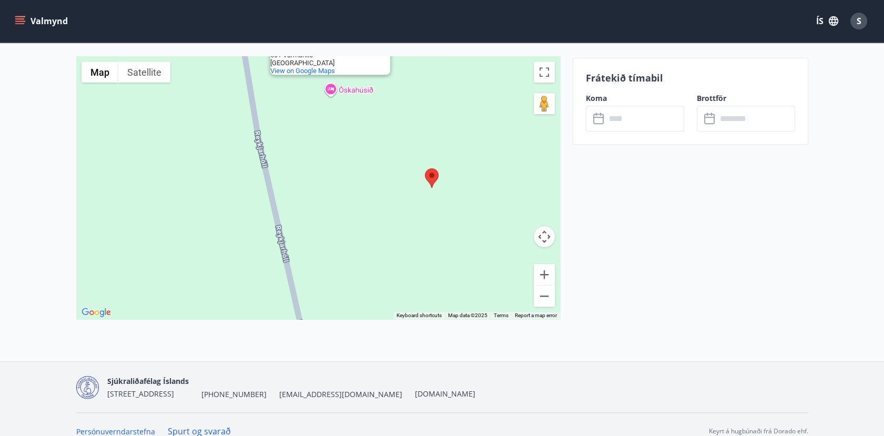
click at [330, 73] on div "Óskahúsið Óskahúsið [GEOGRAPHIC_DATA] 561 Varmahlíð [GEOGRAPHIC_DATA] View on G…" at bounding box center [318, 187] width 484 height 263
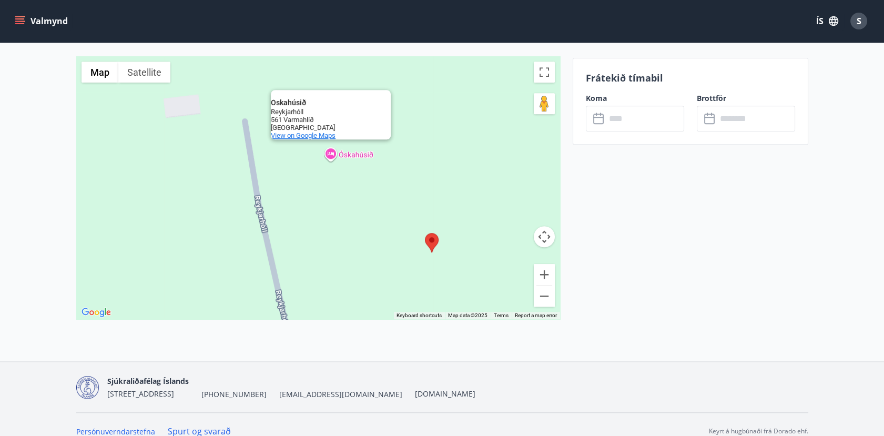
click at [308, 131] on span "View on Google Maps" at bounding box center [303, 135] width 65 height 8
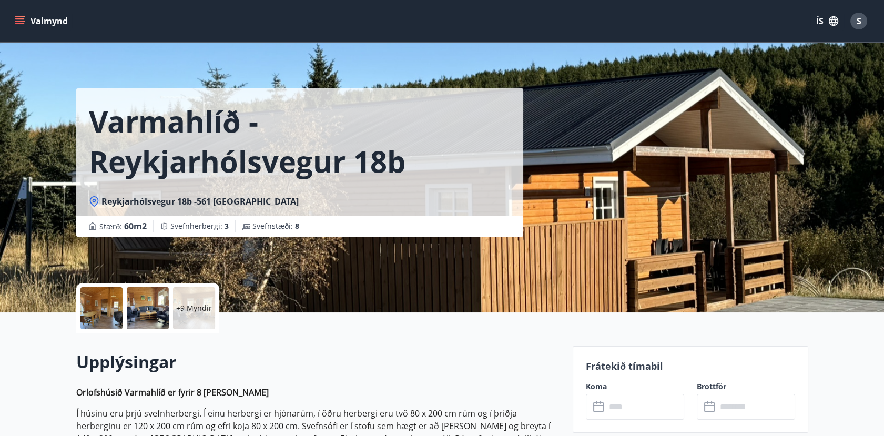
scroll to position [0, 0]
